Goal: Navigation & Orientation: Find specific page/section

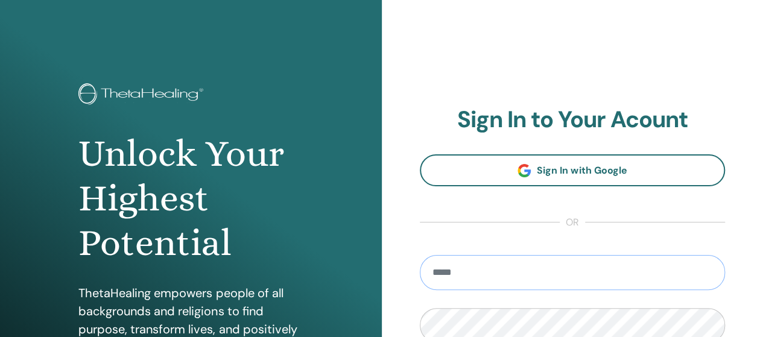
click at [469, 274] on input "email" at bounding box center [573, 272] width 306 height 35
type input "**********"
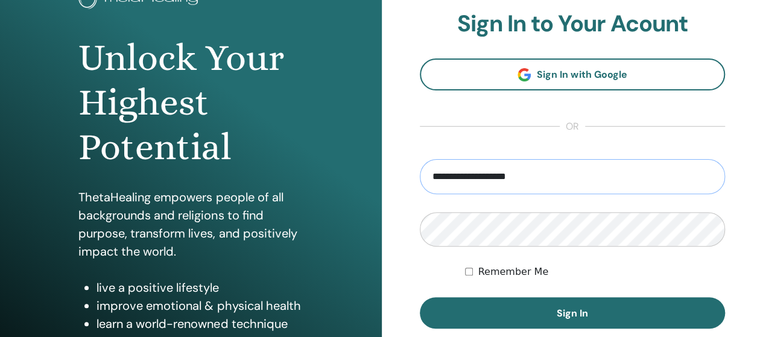
scroll to position [138, 0]
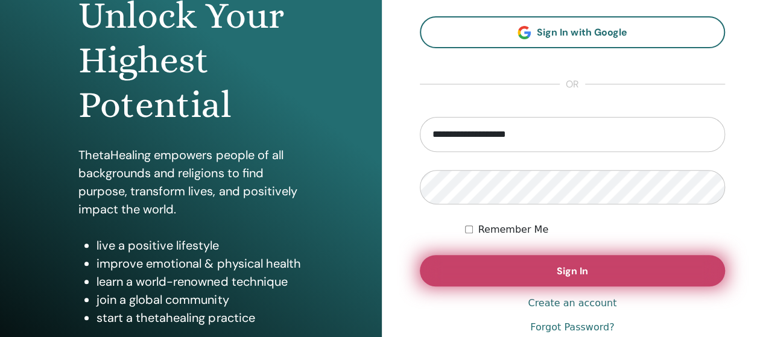
click at [547, 277] on button "Sign In" at bounding box center [573, 270] width 306 height 31
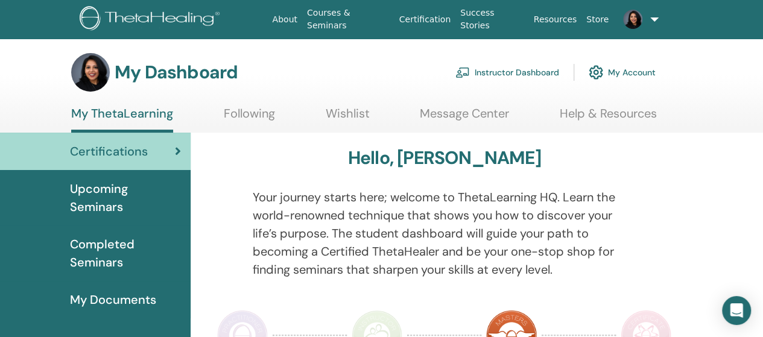
click at [651, 29] on link at bounding box center [637, 19] width 48 height 39
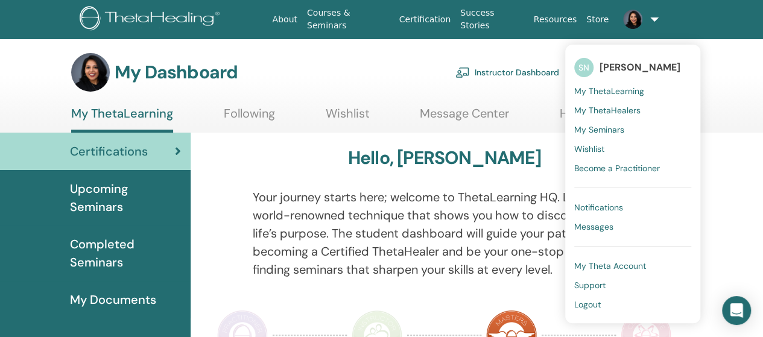
drag, startPoint x: 708, startPoint y: 187, endPoint x: 692, endPoint y: 191, distance: 16.7
